Goal: Browse casually: Explore the website without a specific task or goal

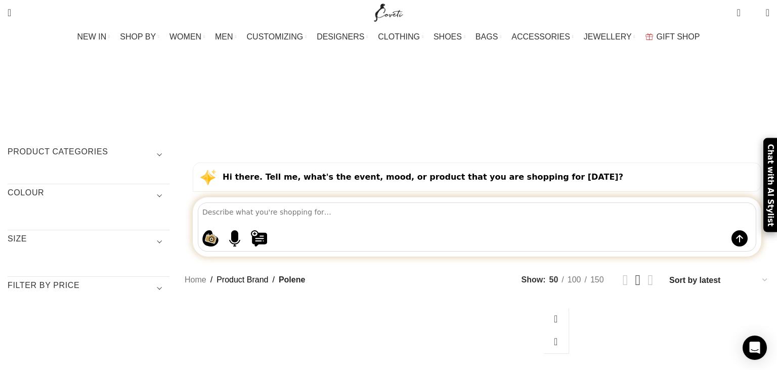
scroll to position [267, 0]
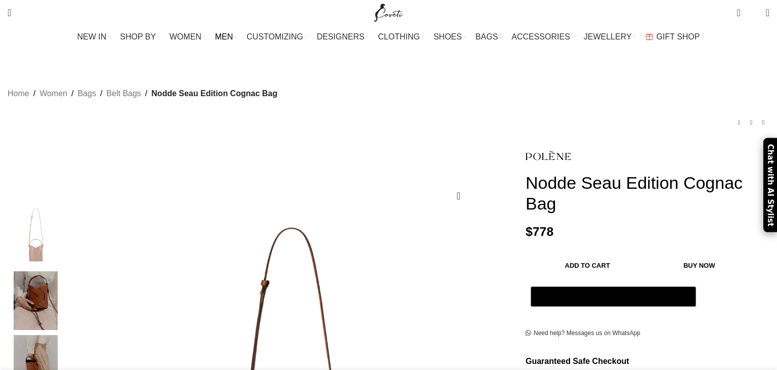
scroll to position [53, 0]
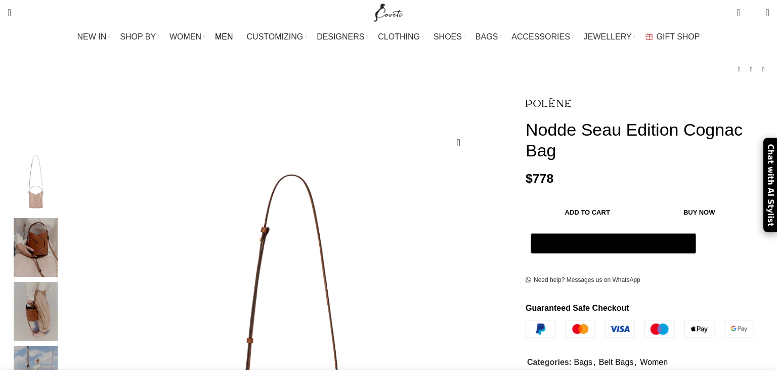
click at [233, 38] on span "MEN" at bounding box center [224, 37] width 18 height 10
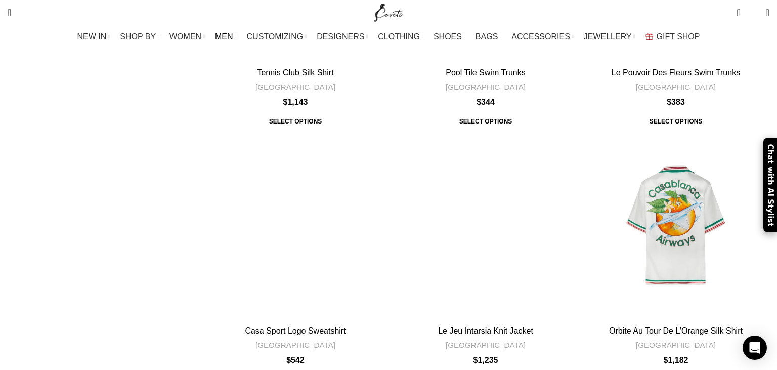
scroll to position [694, 0]
